Goal: Check status: Check status

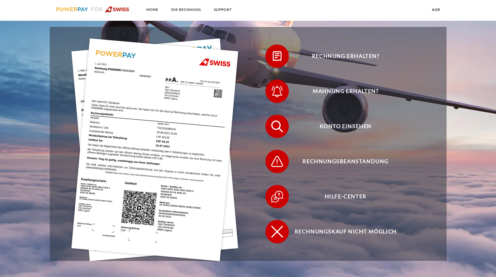
scroll to position [144, 0]
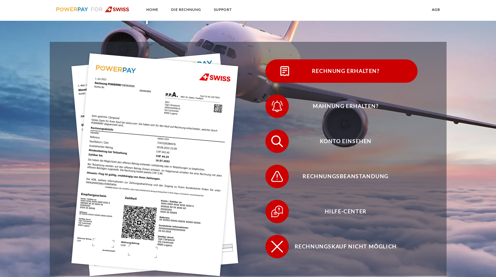
click at [373, 72] on span "Rechnung erhalten?" at bounding box center [345, 70] width 143 height 23
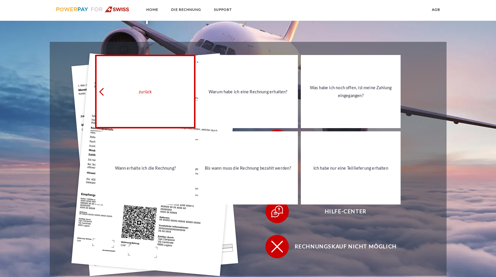
click at [156, 91] on div "zurück" at bounding box center [145, 92] width 93 height 8
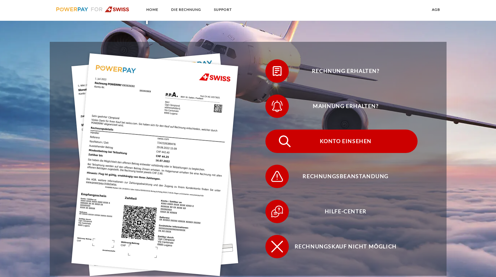
click at [331, 144] on span "Konto einsehen" at bounding box center [345, 141] width 143 height 23
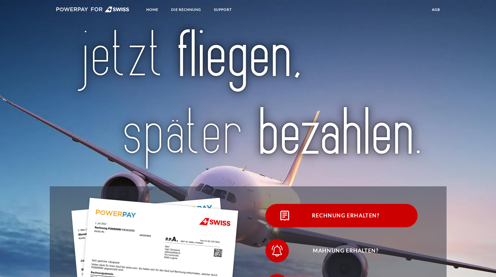
click at [350, 218] on span "Rechnung erhalten?" at bounding box center [345, 215] width 143 height 23
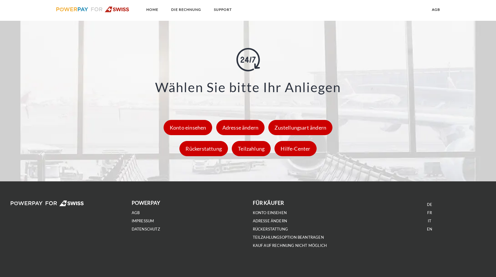
scroll to position [851, 0]
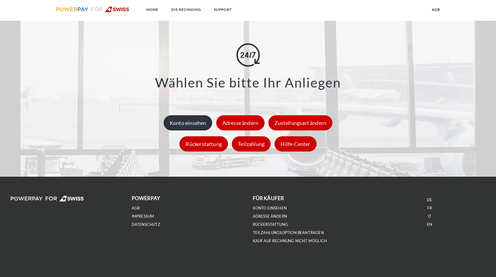
click at [197, 123] on div "Konto einsehen" at bounding box center [187, 122] width 49 height 15
